Goal: Transaction & Acquisition: Purchase product/service

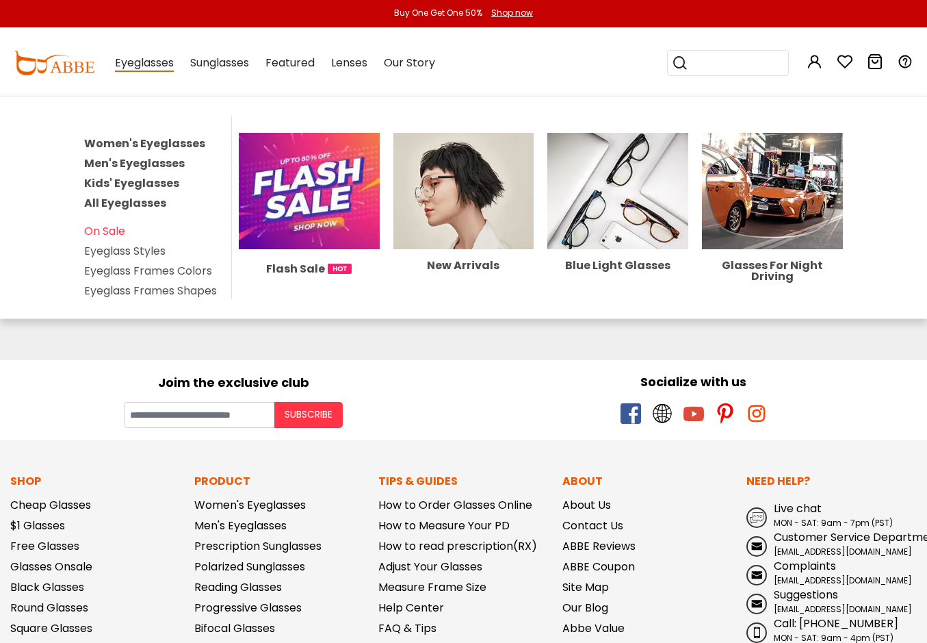
click at [129, 66] on span "Eyeglasses" at bounding box center [144, 63] width 59 height 17
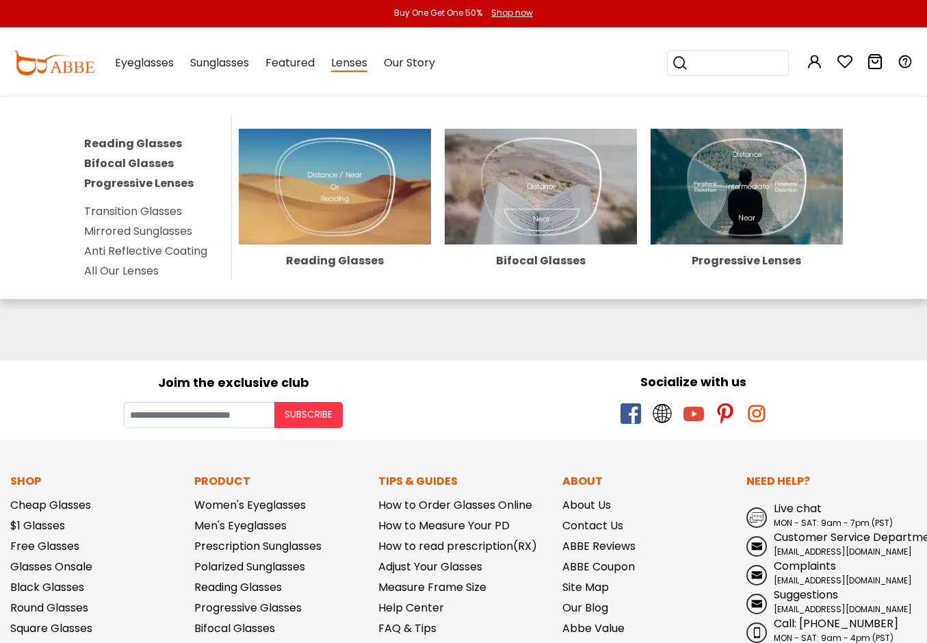
click at [350, 69] on span "Lenses" at bounding box center [349, 63] width 36 height 17
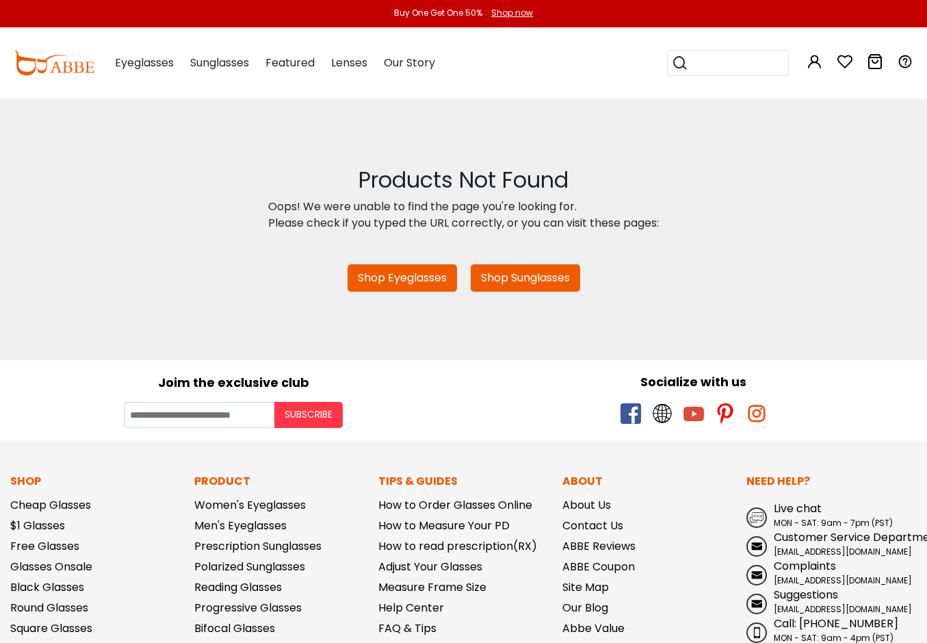
click at [349, 64] on span "Lenses" at bounding box center [349, 63] width 36 height 16
click at [392, 272] on link "Shop Eyeglasses" at bounding box center [403, 277] width 110 height 27
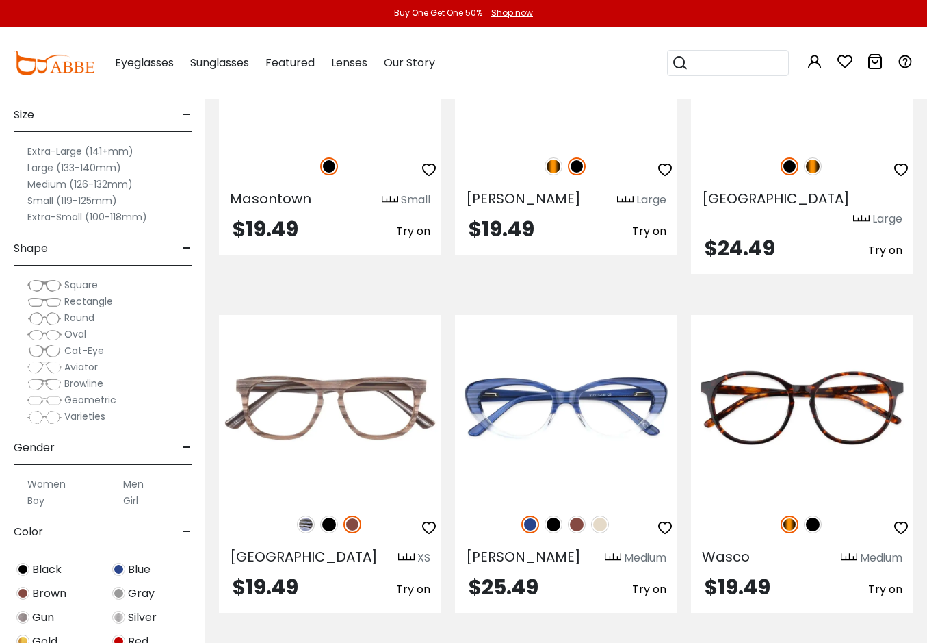
scroll to position [2327, 0]
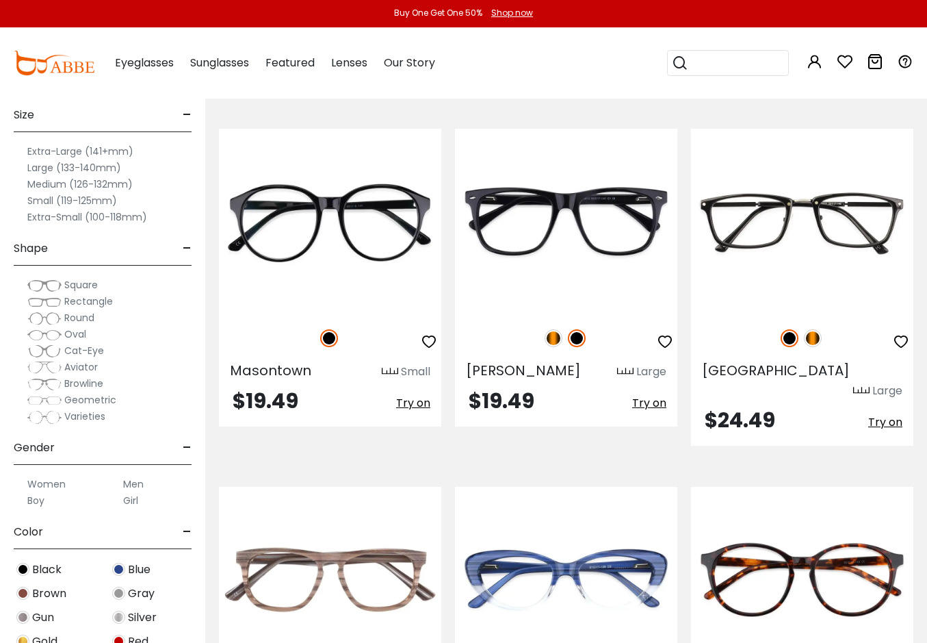
click at [94, 148] on label "Extra-Large (141+mm)" at bounding box center [80, 151] width 106 height 16
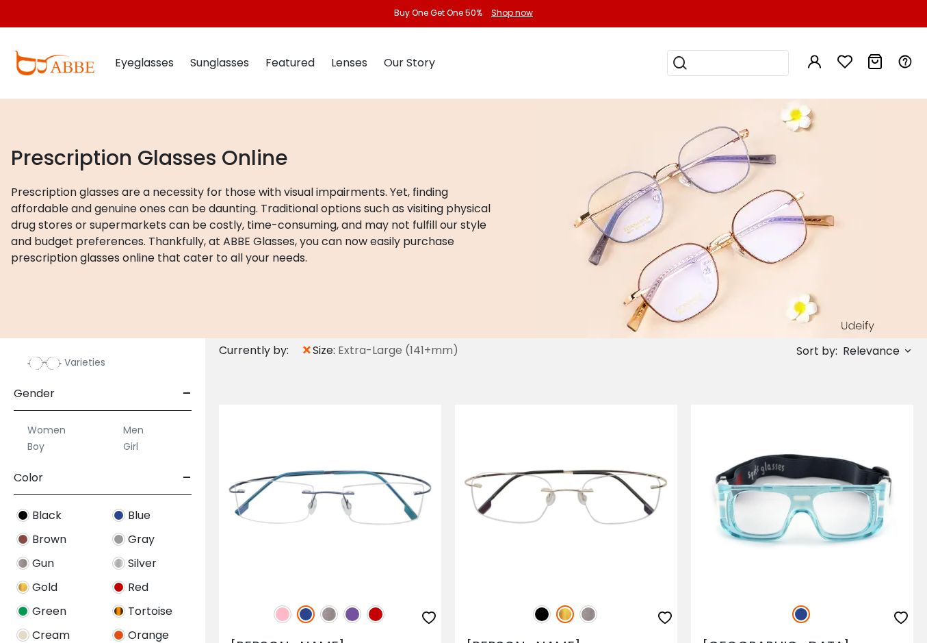
scroll to position [342, 0]
click at [137, 431] on label "Men" at bounding box center [133, 429] width 21 height 16
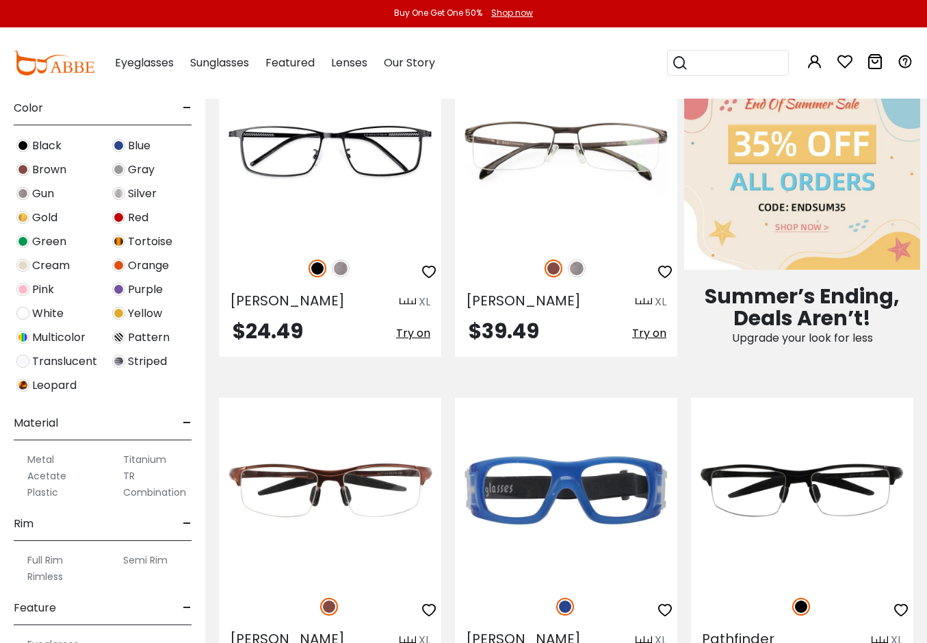
scroll to position [479, 0]
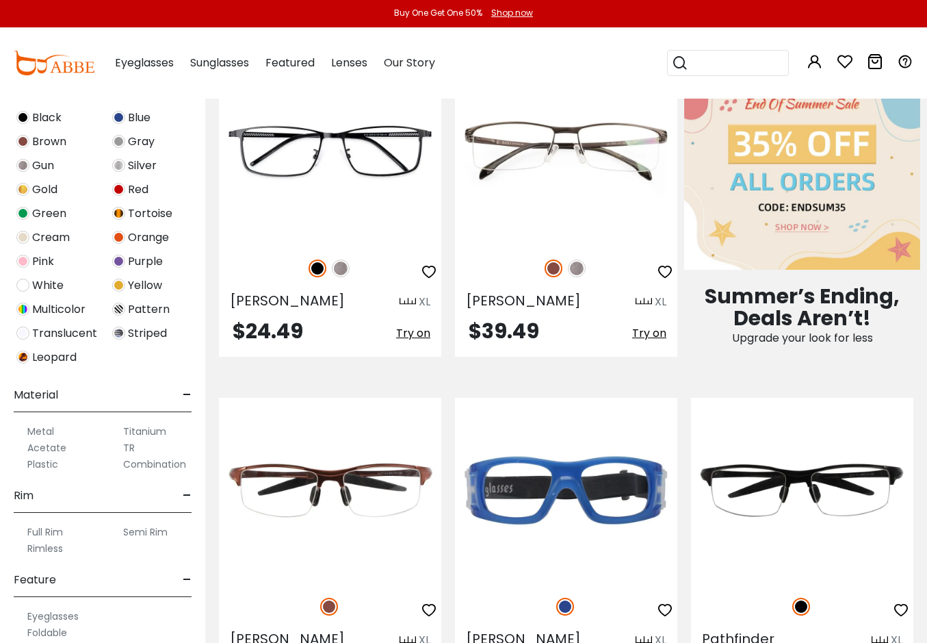
click at [49, 448] on label "Acetate" at bounding box center [46, 447] width 39 height 16
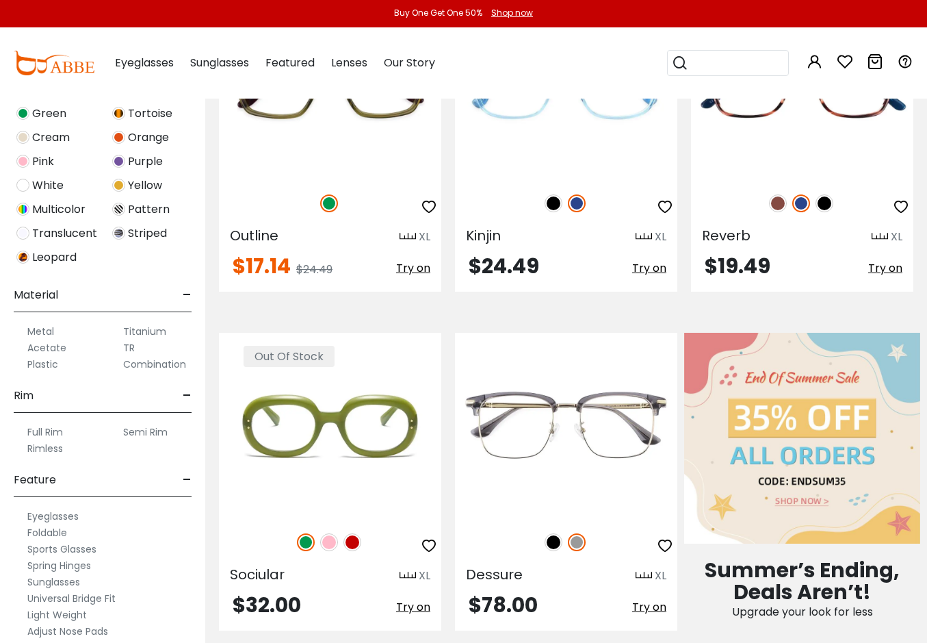
scroll to position [616, 0]
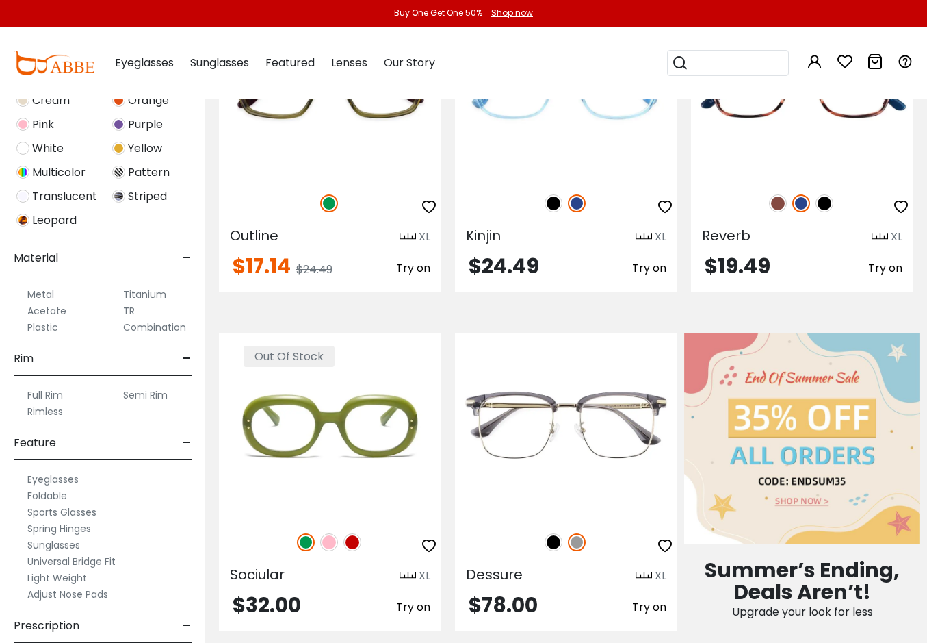
click at [42, 393] on label "Full Rim" at bounding box center [45, 395] width 36 height 16
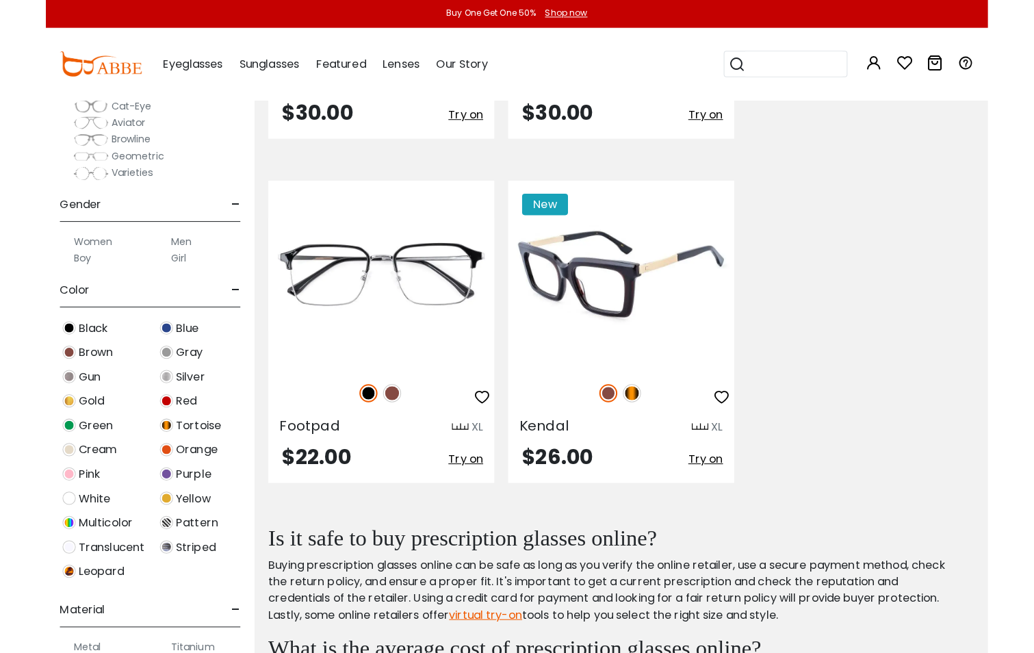
scroll to position [1711, 0]
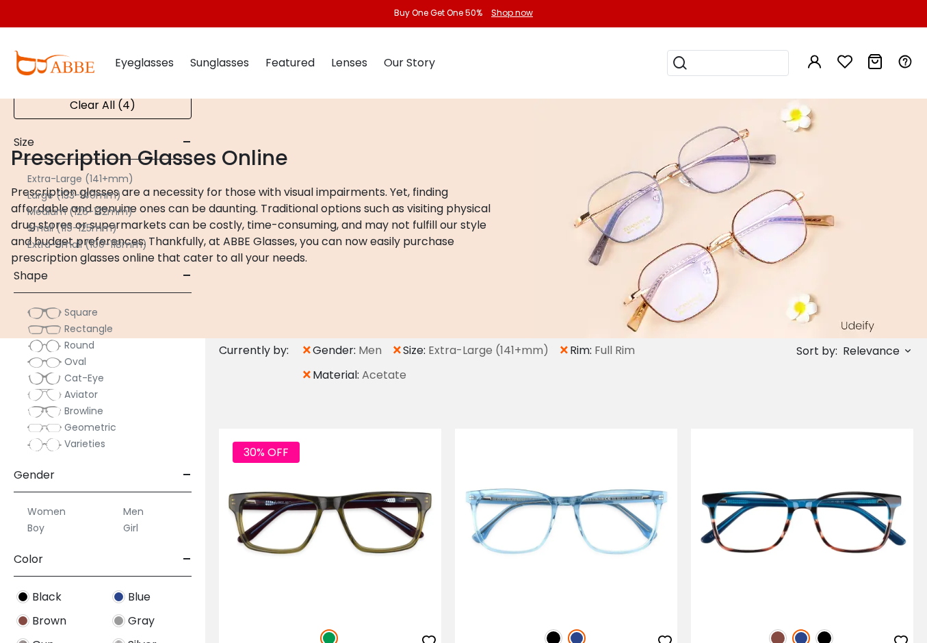
scroll to position [274, 0]
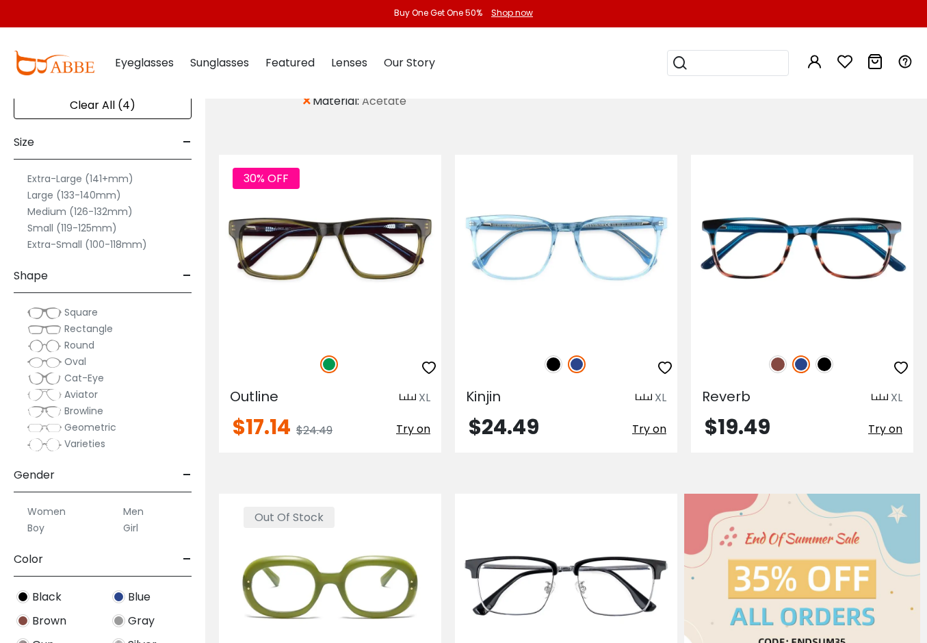
click at [713, 62] on input "search" at bounding box center [737, 63] width 96 height 25
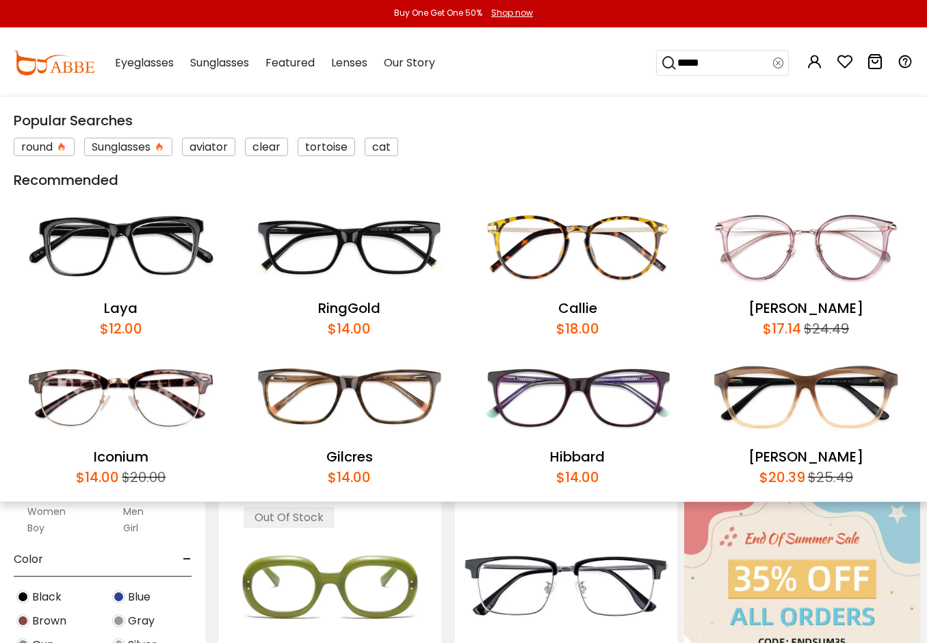
type input "******"
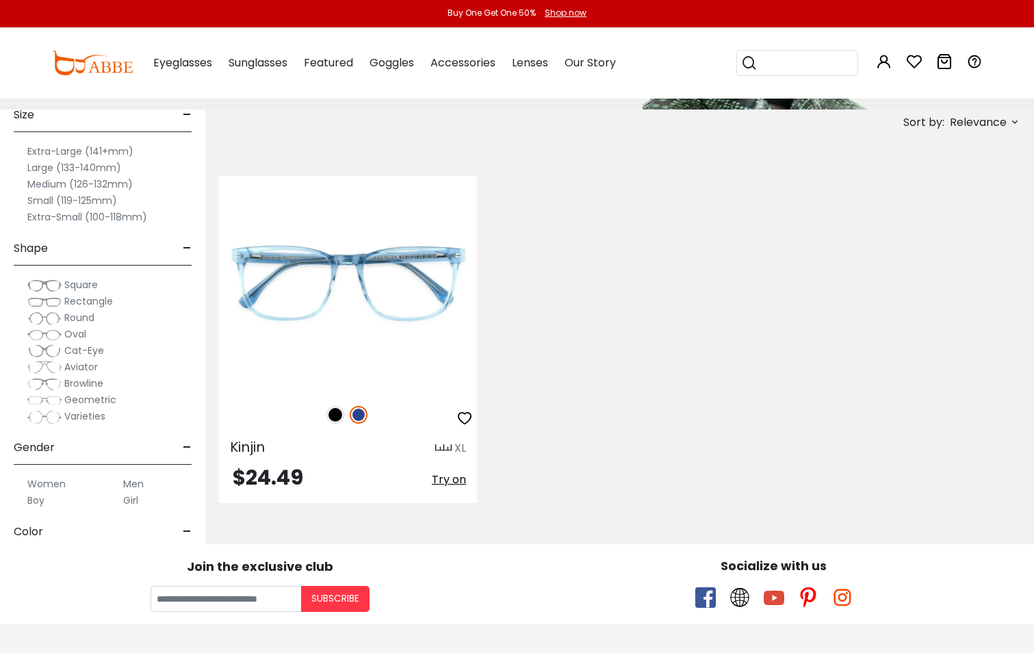
scroll to position [205, 0]
